Goal: Information Seeking & Learning: Learn about a topic

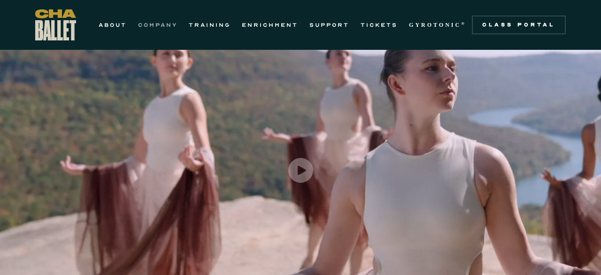
click at [173, 24] on link "COMPANY" at bounding box center [157, 24] width 39 height 11
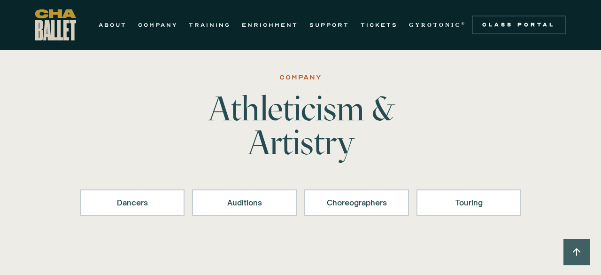
scroll to position [8, 0]
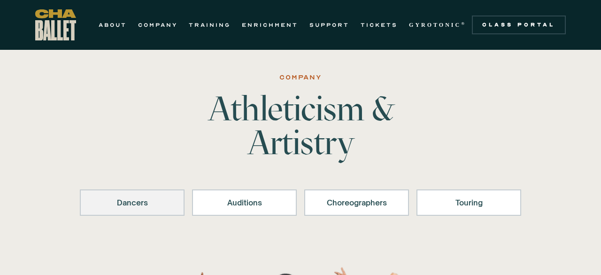
click at [132, 193] on link "Dancers" at bounding box center [132, 202] width 105 height 26
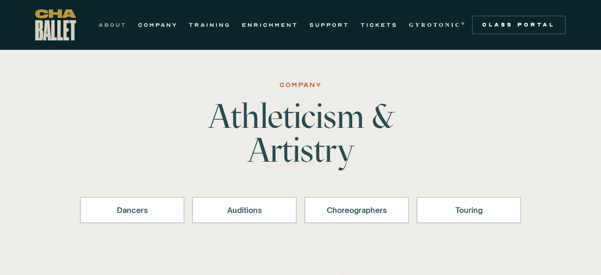
click at [109, 29] on link "ABOUT" at bounding box center [113, 24] width 28 height 11
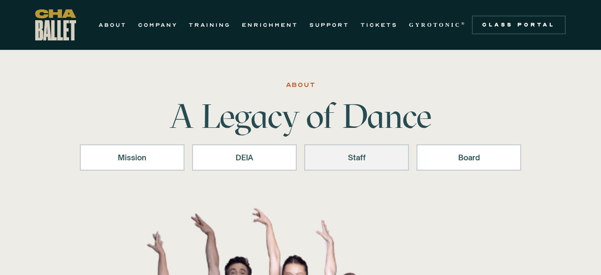
click at [350, 158] on div "Staff" at bounding box center [357, 157] width 80 height 11
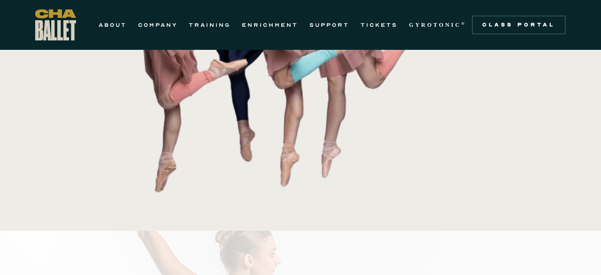
scroll to position [197, 0]
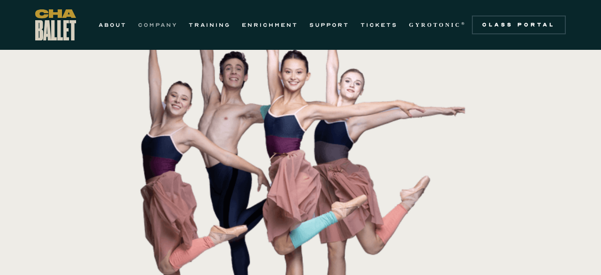
click at [159, 27] on link "COMPANY" at bounding box center [157, 24] width 39 height 11
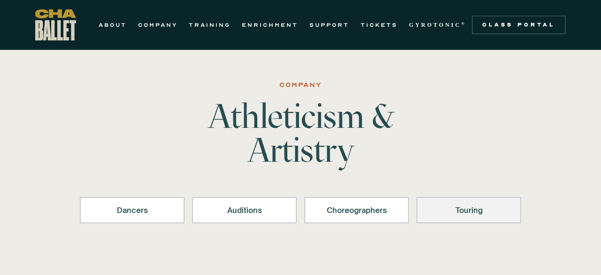
click at [462, 212] on div "Touring" at bounding box center [469, 209] width 80 height 11
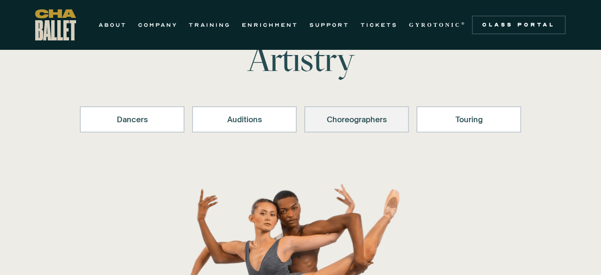
click at [326, 123] on div "Choreographers" at bounding box center [357, 119] width 80 height 11
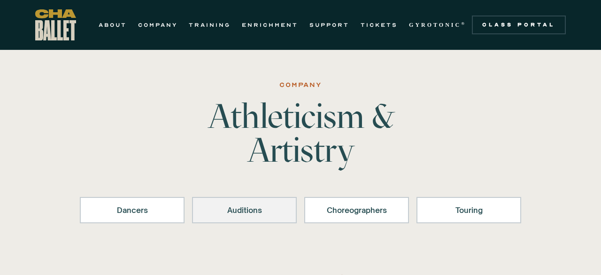
click at [265, 206] on div "Auditions" at bounding box center [244, 209] width 80 height 11
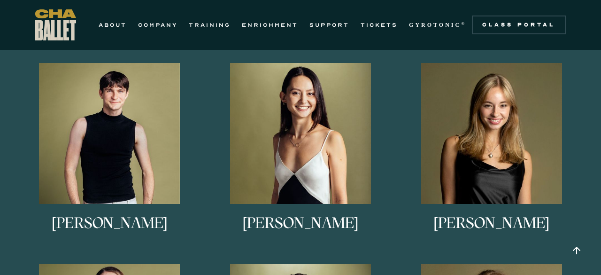
scroll to position [598, 0]
click at [517, 223] on h3 "Anna Anderson" at bounding box center [492, 231] width 116 height 31
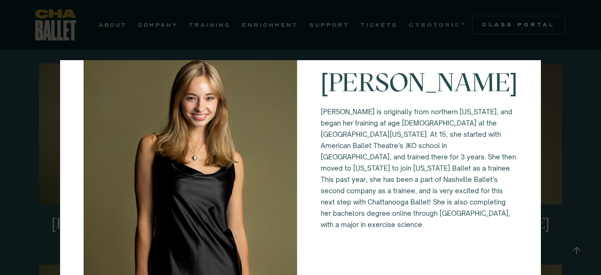
scroll to position [0, 0]
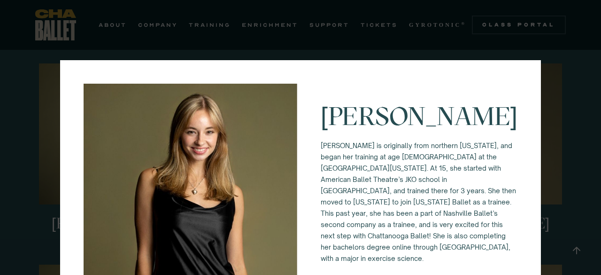
click at [565, 64] on div "Anna Anderson Anna Anderson is originally from northern Vermont, and began her …" at bounding box center [300, 137] width 601 height 275
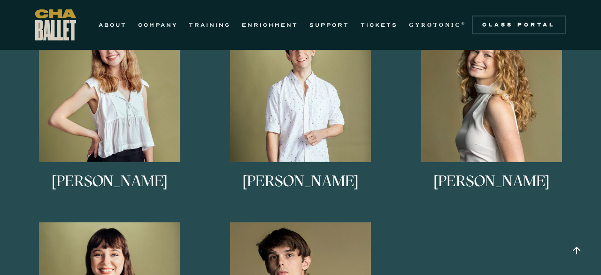
scroll to position [847, 0]
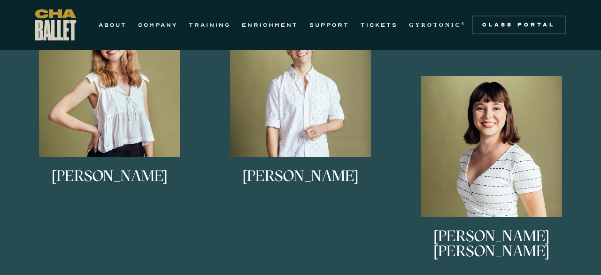
click at [516, 116] on div "Eli Diersing Eli Diersing is originally from Bloomington, Indiana. He studied a…" at bounding box center [300, 146] width 573 height 663
click at [545, 140] on div "Eli Diersing Eli Diersing is originally from Bloomington, Indiana. He studied a…" at bounding box center [300, 146] width 573 height 663
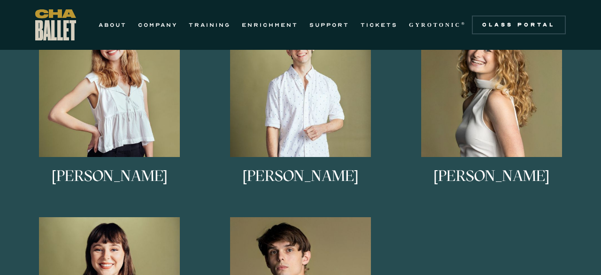
click at [513, 174] on h3 "Lucy Sheppard" at bounding box center [492, 183] width 116 height 31
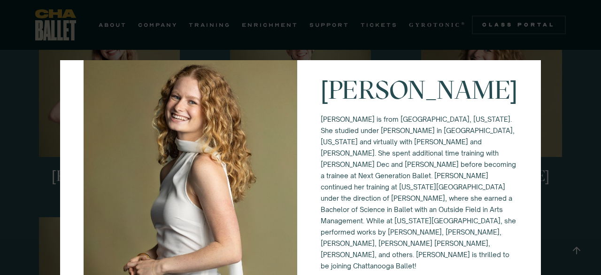
scroll to position [0, 0]
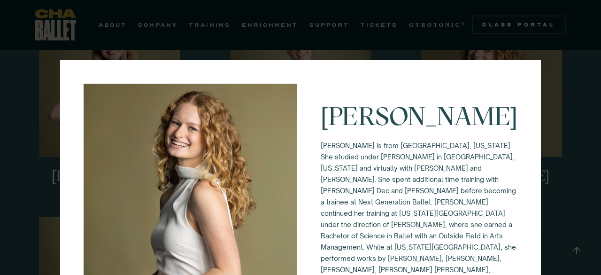
click at [579, 115] on div "Lucy Sheppard Lucy Sheppard is from Columbus, Georgia. She studied under Alice …" at bounding box center [300, 137] width 601 height 275
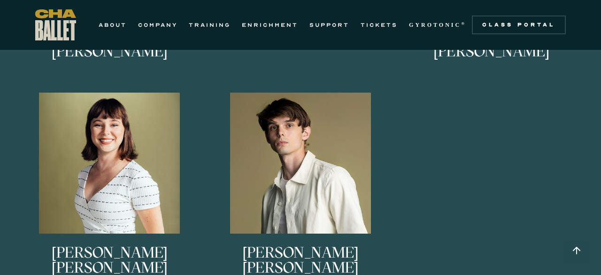
scroll to position [973, 0]
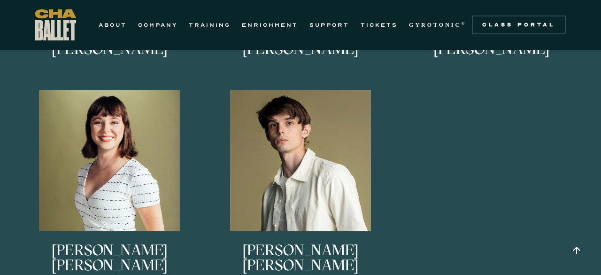
click at [353, 252] on h3 "Bishop Kaschock-Marenda" at bounding box center [301, 257] width 182 height 31
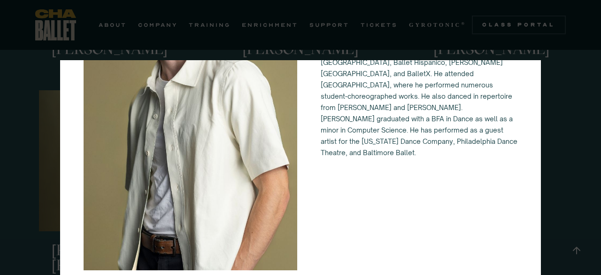
scroll to position [0, 0]
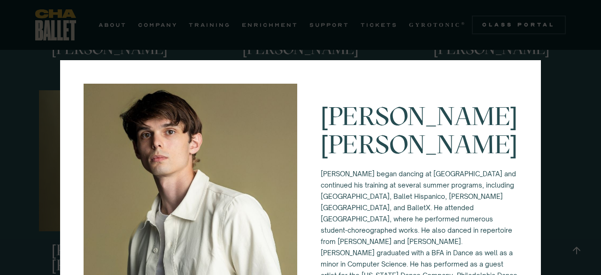
click at [570, 132] on div "Bishop Kaschock-Marenda Bishop began dancing at Philadelphia Dance Theatre and …" at bounding box center [300, 137] width 601 height 275
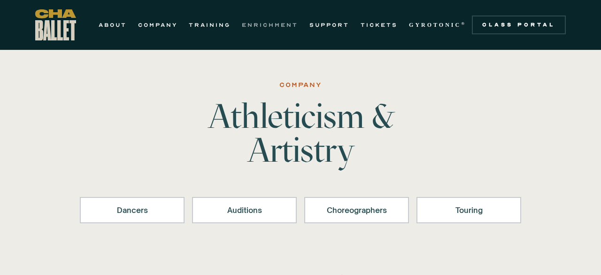
click at [266, 25] on link "ENRICHMENT" at bounding box center [270, 24] width 56 height 11
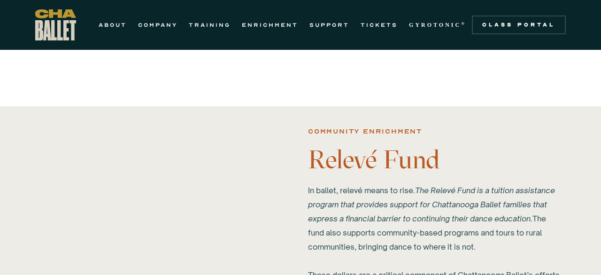
scroll to position [793, 0]
